Goal: Task Accomplishment & Management: Complete application form

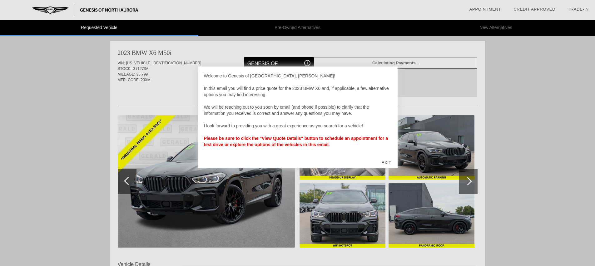
click at [386, 162] on div "EXIT" at bounding box center [386, 162] width 22 height 19
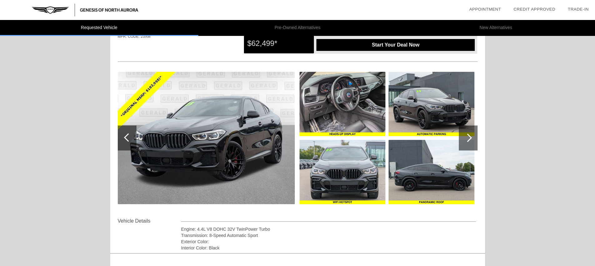
scroll to position [51, 0]
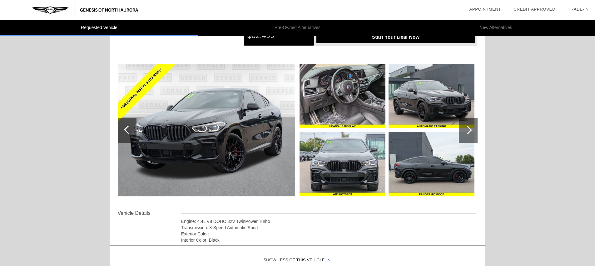
click at [468, 128] on div at bounding box center [467, 130] width 8 height 8
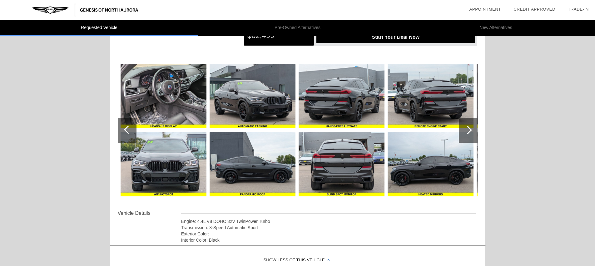
click at [468, 129] on div at bounding box center [467, 130] width 8 height 8
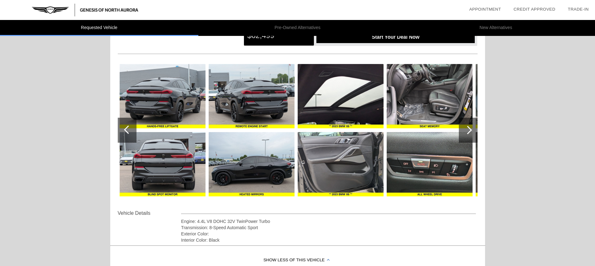
click at [468, 129] on div at bounding box center [467, 130] width 8 height 8
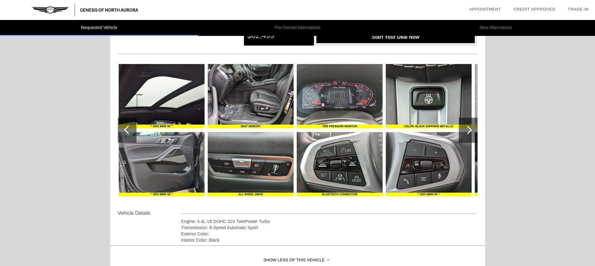
click at [468, 129] on div at bounding box center [467, 130] width 8 height 8
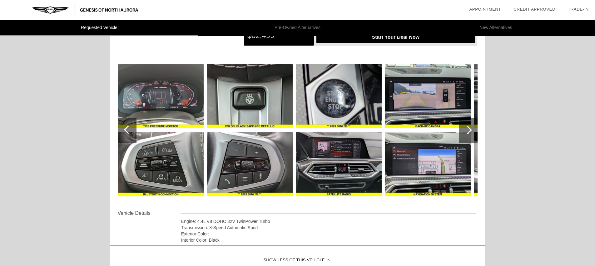
click at [468, 129] on div at bounding box center [467, 130] width 8 height 8
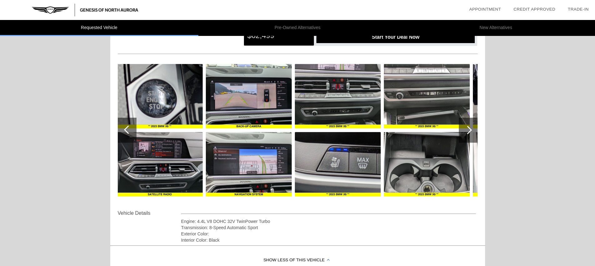
click at [468, 129] on div at bounding box center [467, 130] width 8 height 8
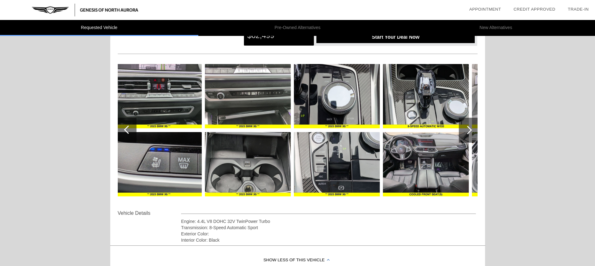
click at [468, 129] on div at bounding box center [467, 130] width 8 height 8
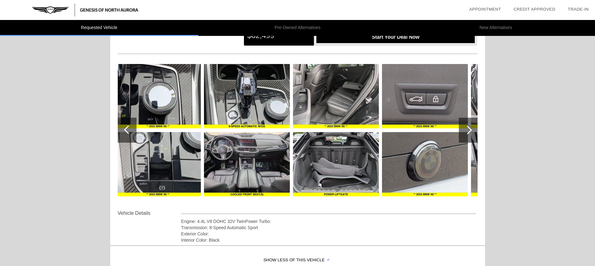
click at [468, 129] on div at bounding box center [467, 130] width 8 height 8
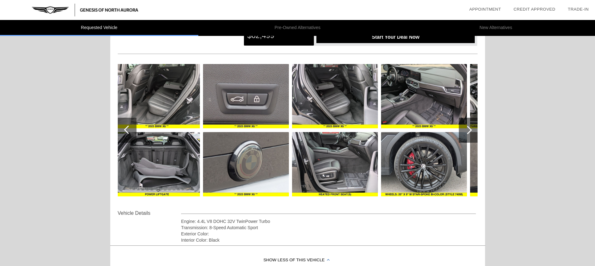
click at [468, 130] on div at bounding box center [467, 130] width 8 height 8
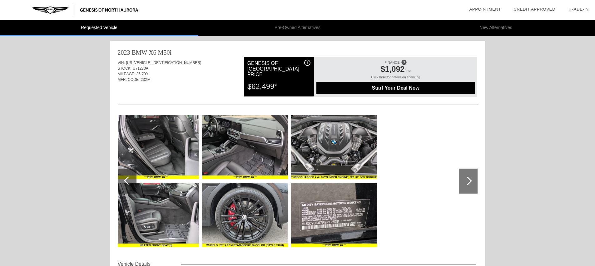
scroll to position [0, 0]
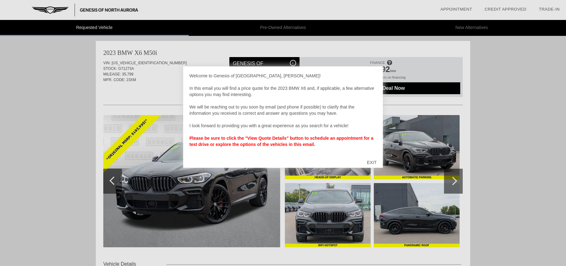
click at [373, 160] on div "EXIT" at bounding box center [372, 162] width 22 height 19
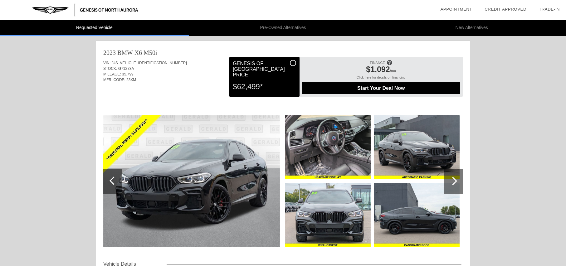
click at [453, 182] on div at bounding box center [453, 181] width 8 height 8
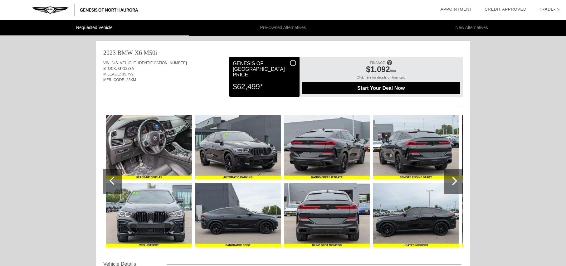
click at [453, 182] on div at bounding box center [453, 181] width 8 height 8
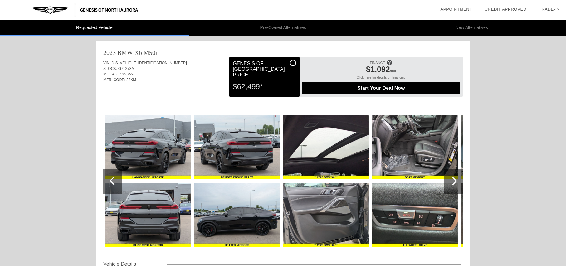
click at [453, 182] on div at bounding box center [453, 181] width 8 height 8
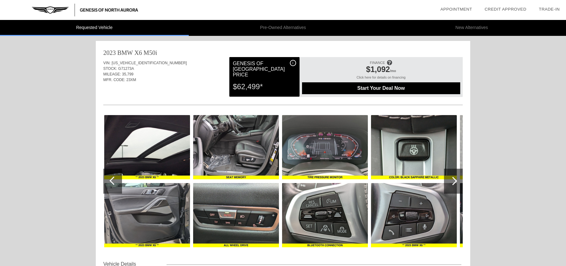
click at [453, 182] on div at bounding box center [453, 181] width 8 height 8
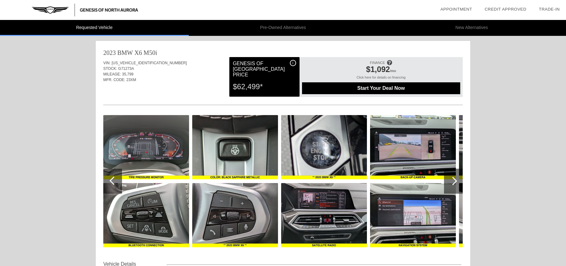
click at [453, 182] on div at bounding box center [453, 181] width 8 height 8
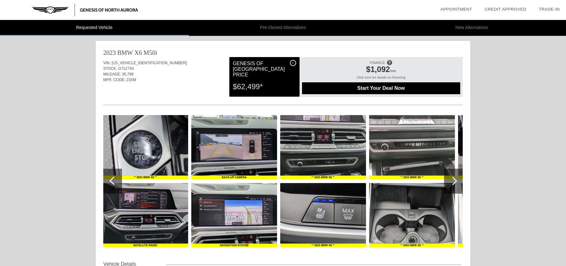
click at [453, 183] on div at bounding box center [453, 181] width 8 height 8
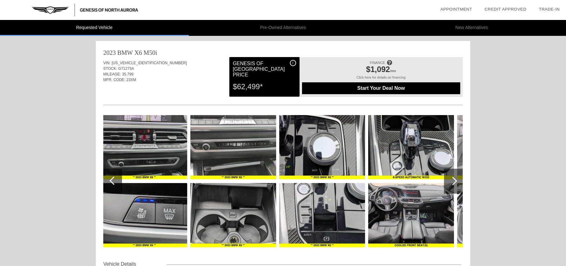
click at [453, 183] on div at bounding box center [453, 181] width 8 height 8
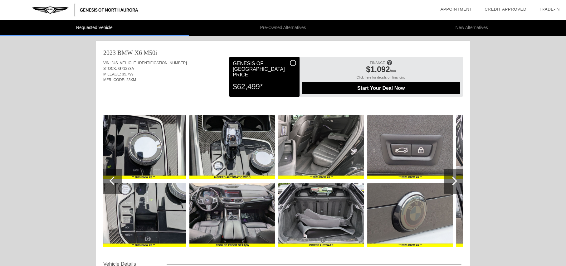
click at [453, 183] on div at bounding box center [453, 181] width 8 height 8
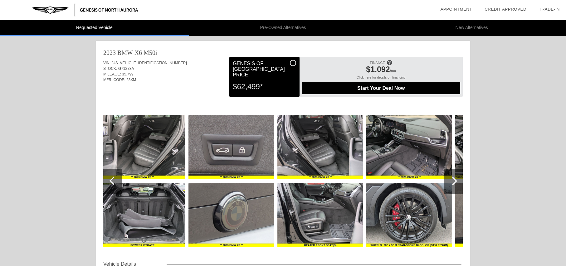
click at [453, 183] on div at bounding box center [453, 181] width 8 height 8
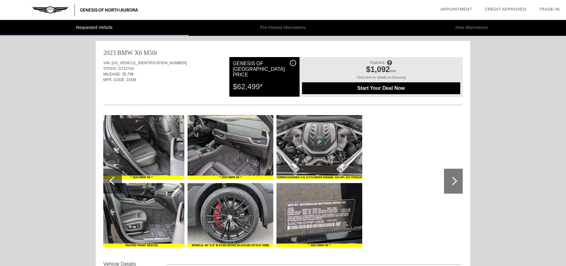
click at [453, 183] on div at bounding box center [453, 181] width 8 height 8
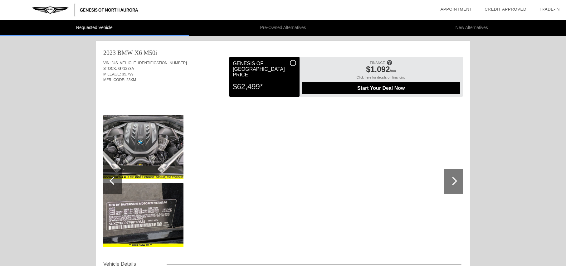
click at [453, 183] on div at bounding box center [453, 181] width 8 height 8
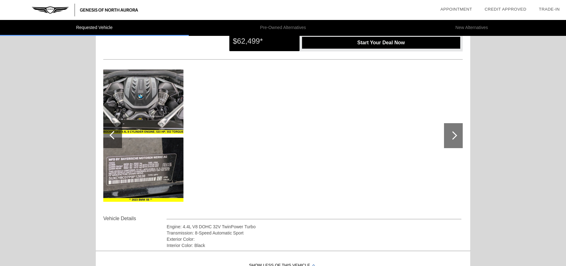
scroll to position [47, 0]
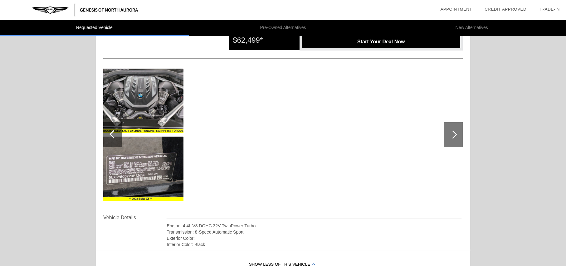
click at [113, 136] on div at bounding box center [114, 134] width 8 height 8
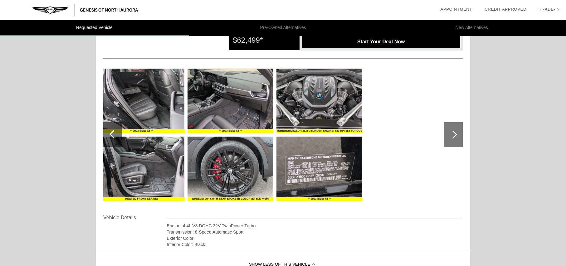
click at [112, 136] on div at bounding box center [114, 134] width 8 height 8
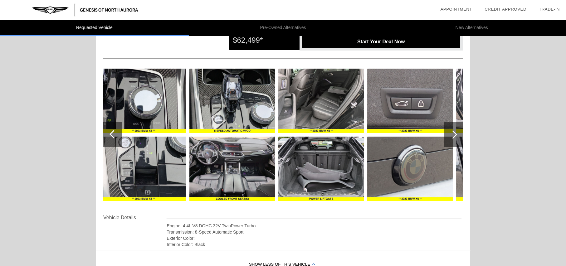
click at [112, 136] on div at bounding box center [114, 134] width 8 height 8
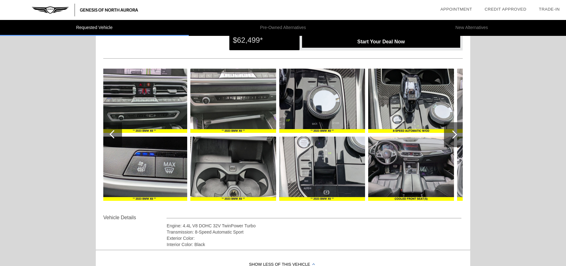
click at [112, 136] on div at bounding box center [114, 134] width 8 height 8
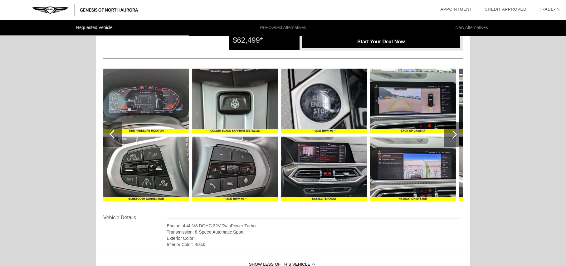
click at [112, 136] on div at bounding box center [114, 134] width 8 height 8
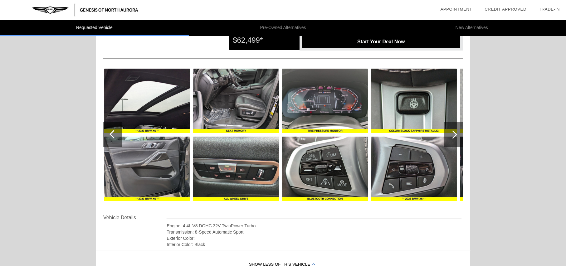
click at [112, 136] on div at bounding box center [114, 134] width 8 height 8
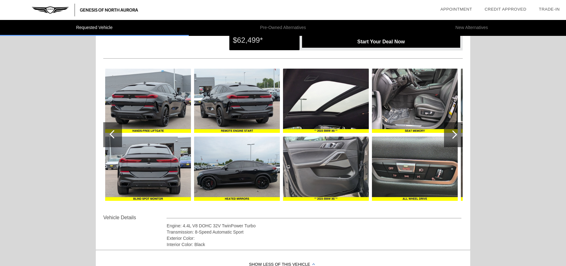
click at [112, 136] on div at bounding box center [114, 134] width 8 height 8
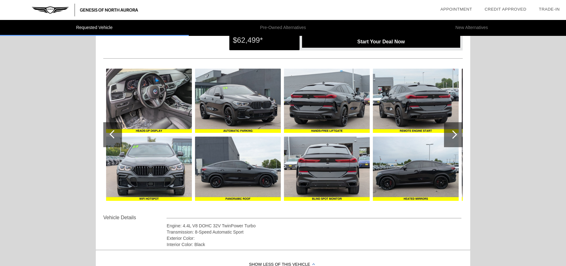
click at [112, 136] on div at bounding box center [114, 134] width 8 height 8
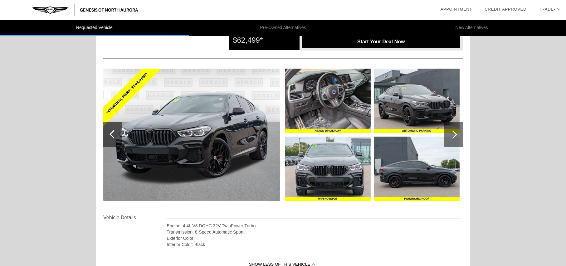
click at [112, 136] on div at bounding box center [114, 134] width 8 height 8
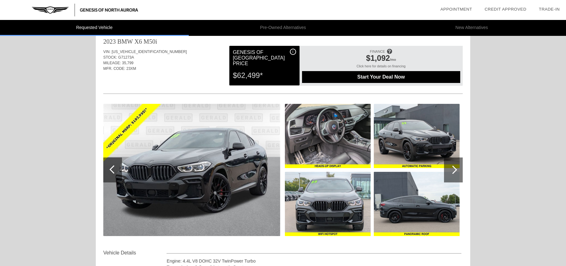
scroll to position [0, 0]
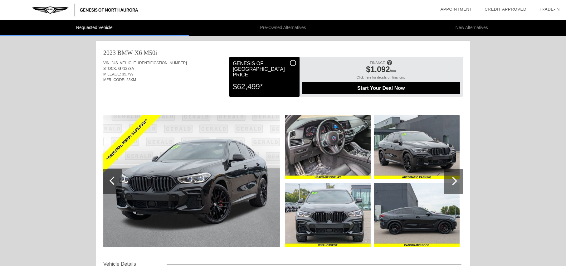
click at [229, 146] on img at bounding box center [191, 181] width 177 height 132
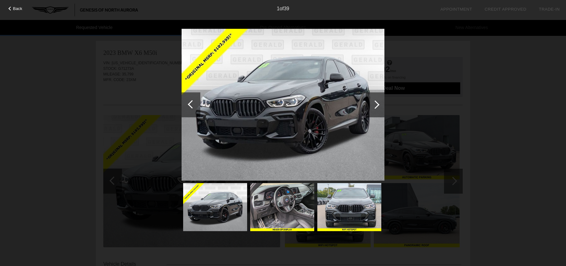
click at [324, 107] on img at bounding box center [283, 105] width 203 height 152
click at [379, 105] on div at bounding box center [375, 105] width 8 height 8
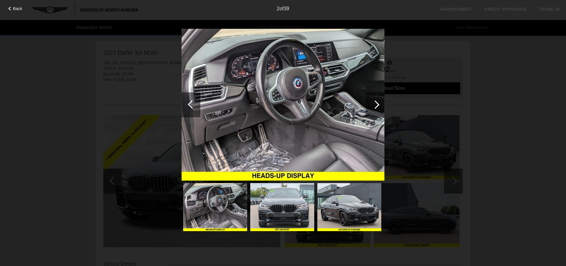
click at [377, 104] on div at bounding box center [375, 105] width 8 height 8
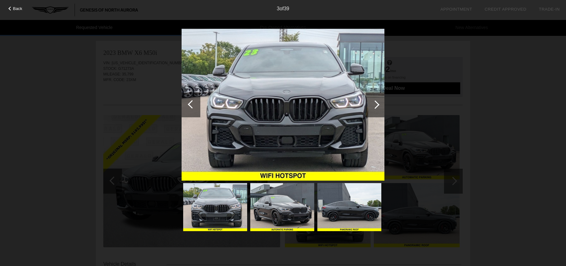
click at [377, 104] on div at bounding box center [375, 105] width 8 height 8
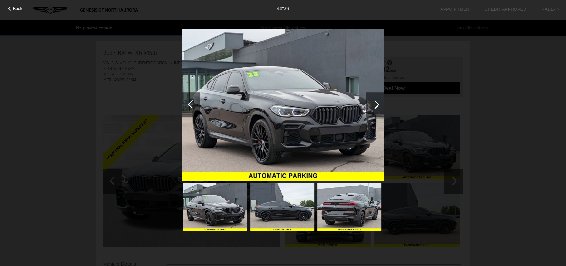
click at [377, 105] on div at bounding box center [375, 105] width 8 height 8
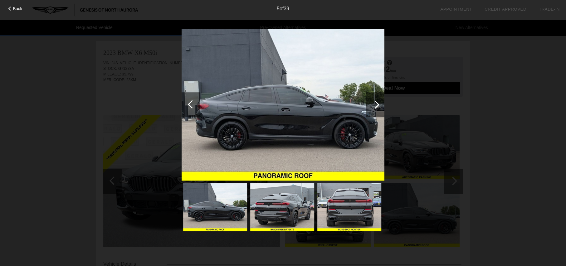
click at [377, 105] on div at bounding box center [375, 105] width 8 height 8
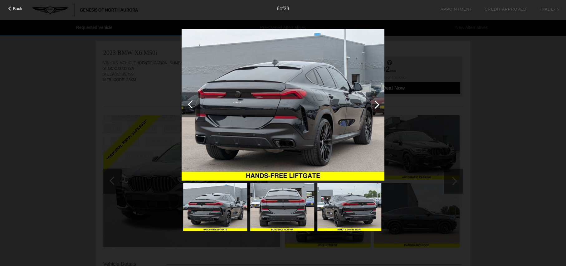
click at [377, 106] on div at bounding box center [375, 105] width 8 height 8
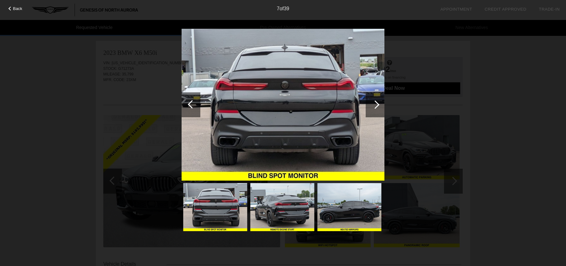
click at [377, 106] on div at bounding box center [375, 105] width 8 height 8
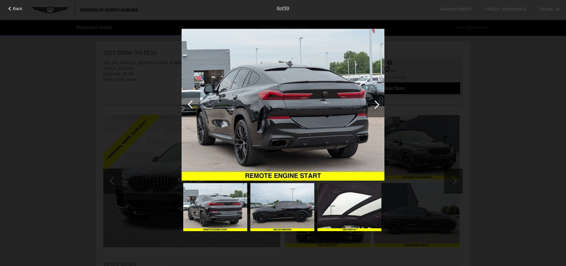
click at [377, 106] on div at bounding box center [375, 105] width 8 height 8
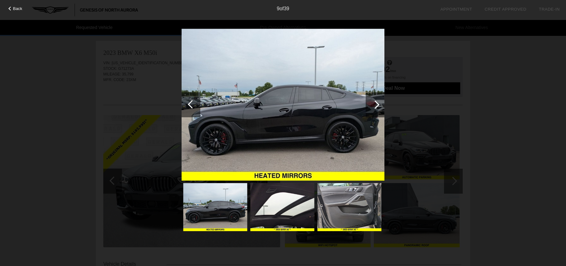
click at [377, 105] on div at bounding box center [375, 105] width 8 height 8
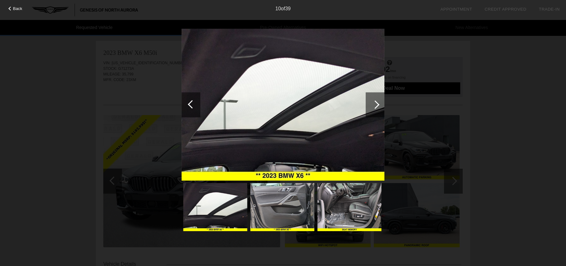
click at [377, 105] on div at bounding box center [375, 105] width 8 height 8
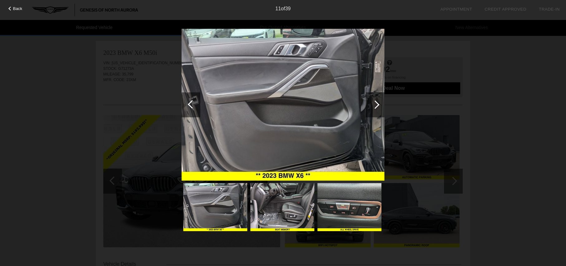
click at [377, 105] on div at bounding box center [375, 105] width 8 height 8
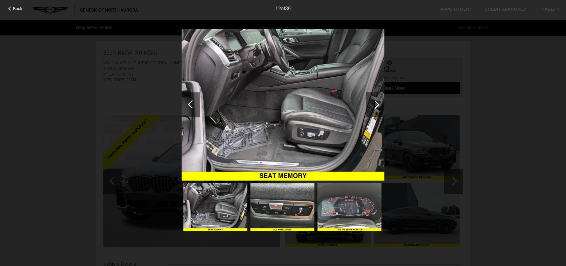
click at [377, 105] on div at bounding box center [375, 105] width 8 height 8
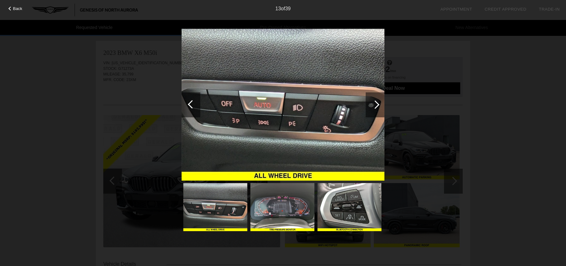
click at [377, 105] on div at bounding box center [375, 105] width 8 height 8
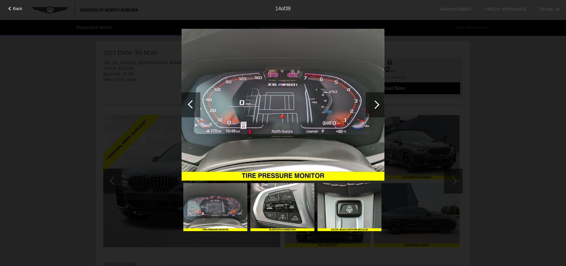
click at [377, 105] on div at bounding box center [375, 105] width 8 height 8
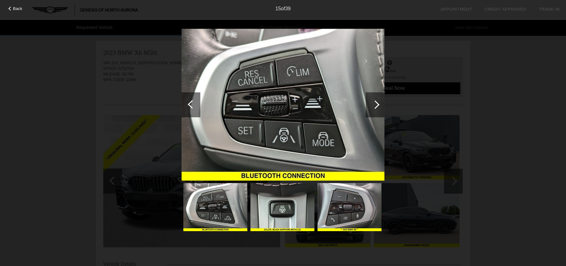
click at [377, 105] on div at bounding box center [375, 105] width 8 height 8
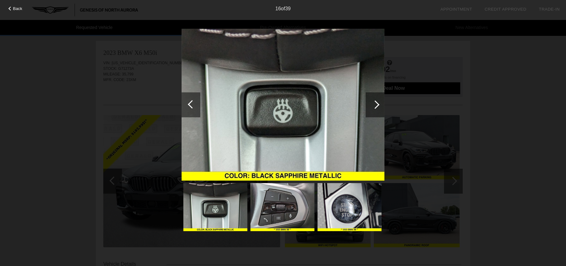
click at [377, 105] on div at bounding box center [375, 105] width 8 height 8
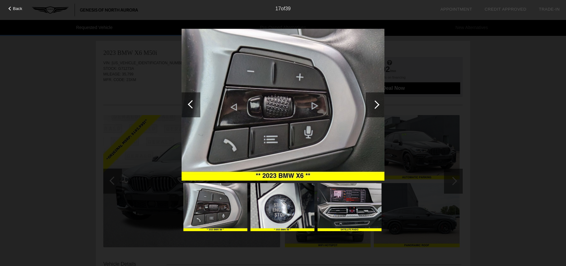
click at [377, 105] on div at bounding box center [375, 105] width 8 height 8
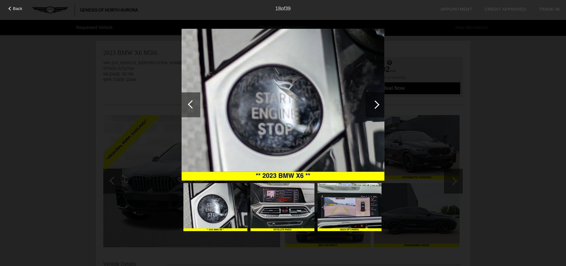
click at [377, 105] on div at bounding box center [375, 105] width 8 height 8
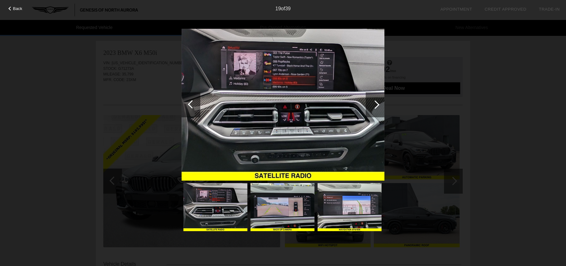
click at [377, 105] on div at bounding box center [375, 105] width 8 height 8
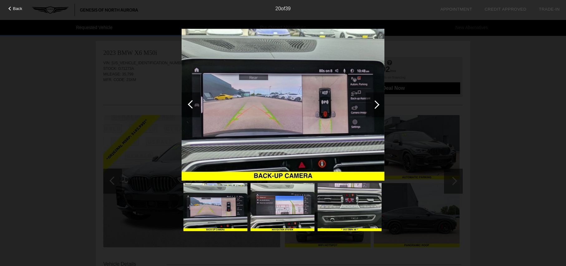
click at [376, 104] on div at bounding box center [375, 105] width 8 height 8
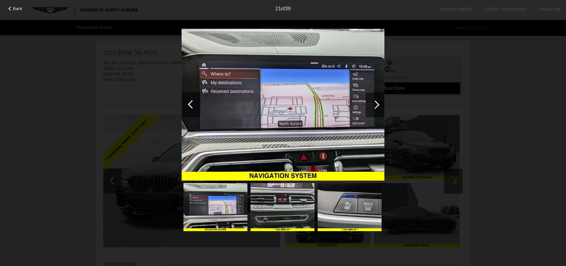
click at [376, 105] on div at bounding box center [375, 105] width 8 height 8
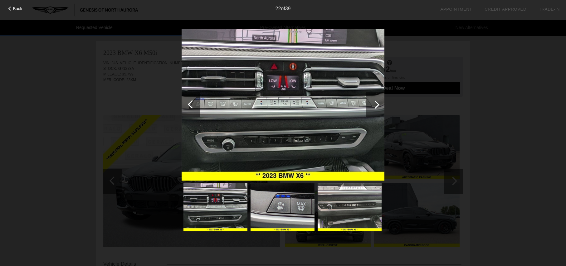
click at [376, 105] on div at bounding box center [375, 105] width 8 height 8
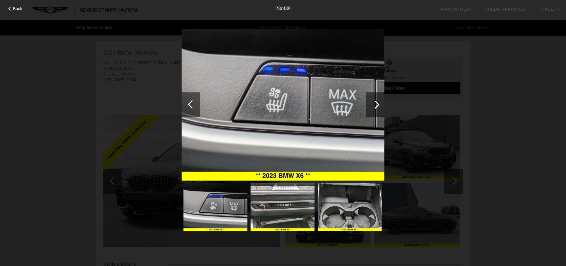
click at [189, 107] on div at bounding box center [191, 104] width 19 height 25
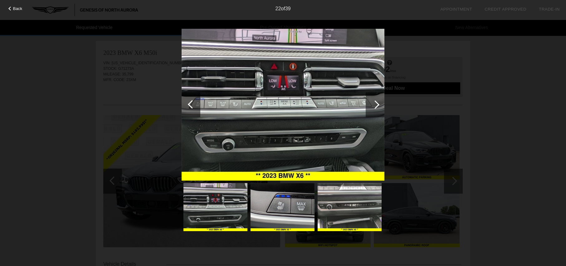
click at [376, 104] on div at bounding box center [375, 105] width 8 height 8
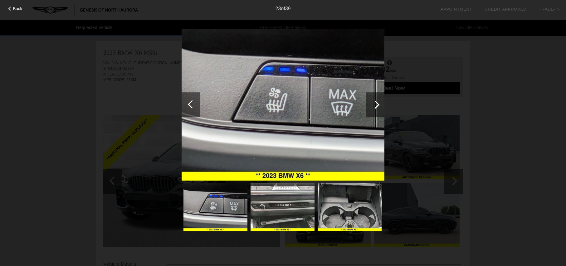
click at [375, 103] on div at bounding box center [375, 105] width 8 height 8
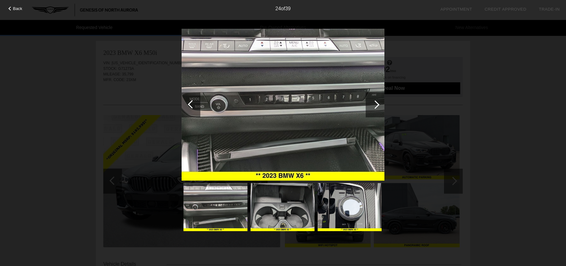
click at [376, 104] on div at bounding box center [375, 105] width 8 height 8
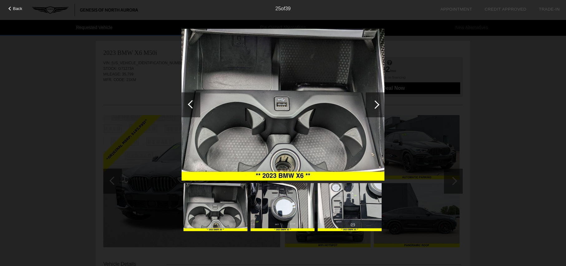
click at [375, 105] on div at bounding box center [375, 105] width 8 height 8
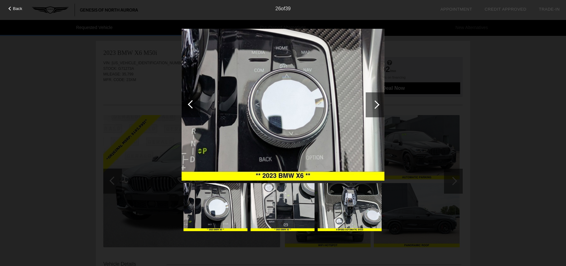
click at [375, 105] on div at bounding box center [375, 105] width 8 height 8
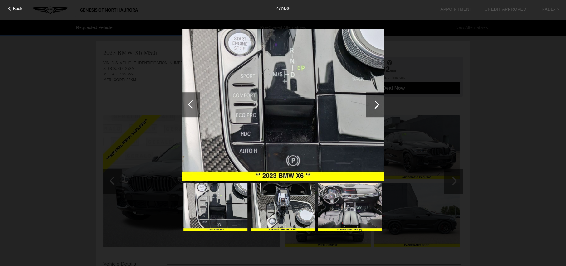
click at [375, 105] on div at bounding box center [375, 105] width 8 height 8
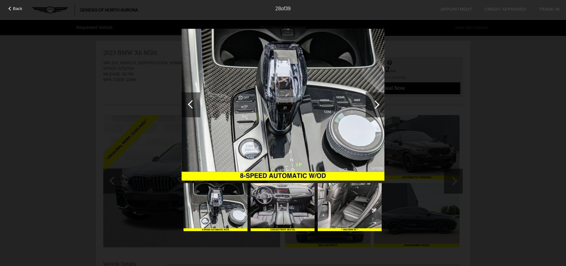
click at [375, 105] on div at bounding box center [375, 105] width 8 height 8
